Goal: Check status: Check status

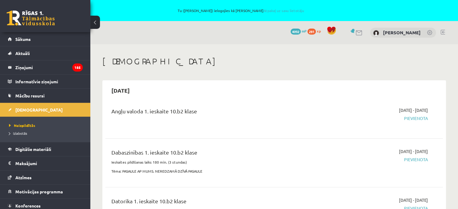
scroll to position [40, 0]
click at [28, 110] on span "[DEMOGRAPHIC_DATA]" at bounding box center [38, 109] width 47 height 5
click at [27, 110] on span "[DEMOGRAPHIC_DATA]" at bounding box center [38, 109] width 47 height 5
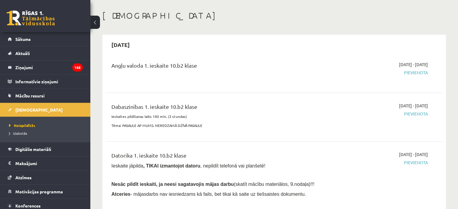
scroll to position [0, 0]
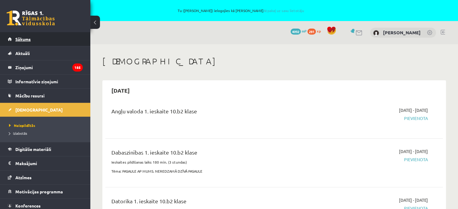
click at [21, 39] on span "Sākums" at bounding box center [22, 38] width 15 height 5
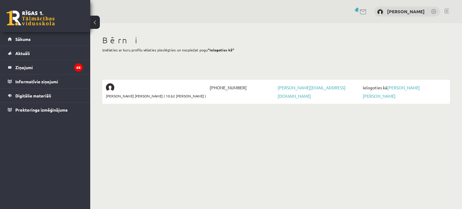
scroll to position [40, 0]
click at [401, 85] on link "[PERSON_NAME]" at bounding box center [391, 92] width 57 height 14
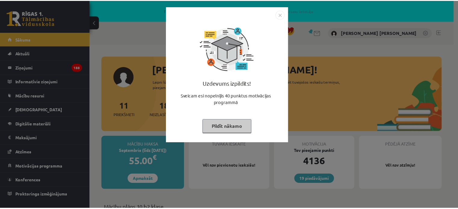
scroll to position [40, 0]
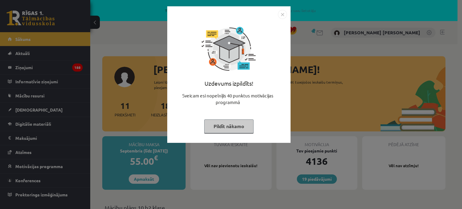
click at [221, 124] on button "Pildīt nākamo" at bounding box center [228, 127] width 49 height 14
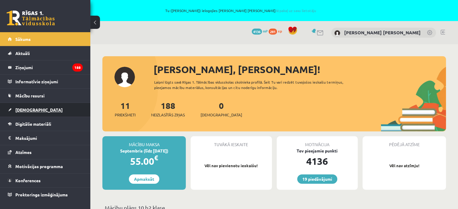
click at [26, 108] on span "[DEMOGRAPHIC_DATA]" at bounding box center [38, 109] width 47 height 5
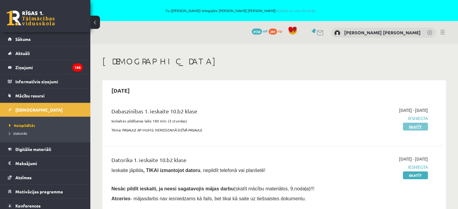
click at [423, 126] on link "Skatīt" at bounding box center [415, 127] width 25 height 8
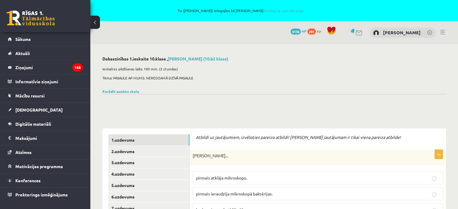
scroll to position [40, 0]
click at [24, 109] on span "[DEMOGRAPHIC_DATA]" at bounding box center [38, 109] width 47 height 5
